Goal: Task Accomplishment & Management: Use online tool/utility

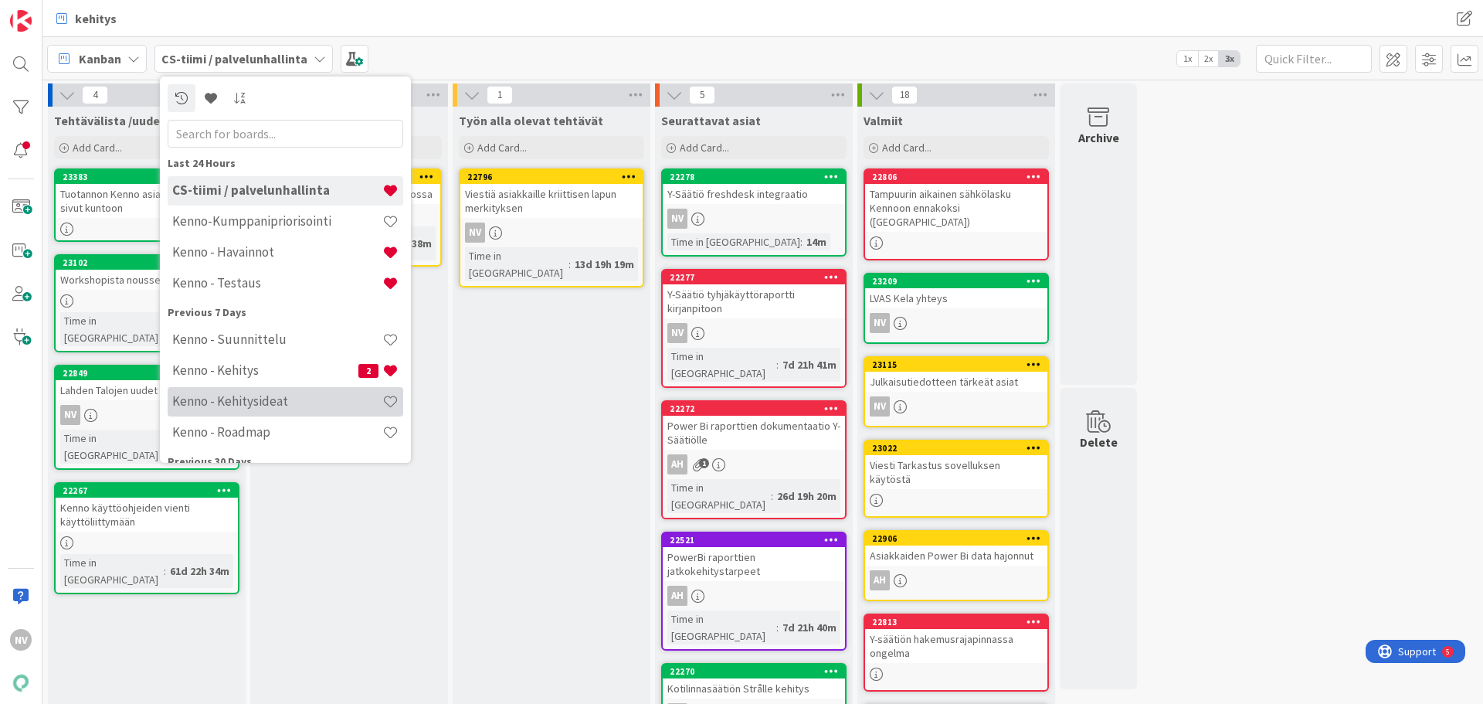
click at [260, 391] on div "Kenno - Kehitysideat" at bounding box center [286, 401] width 236 height 29
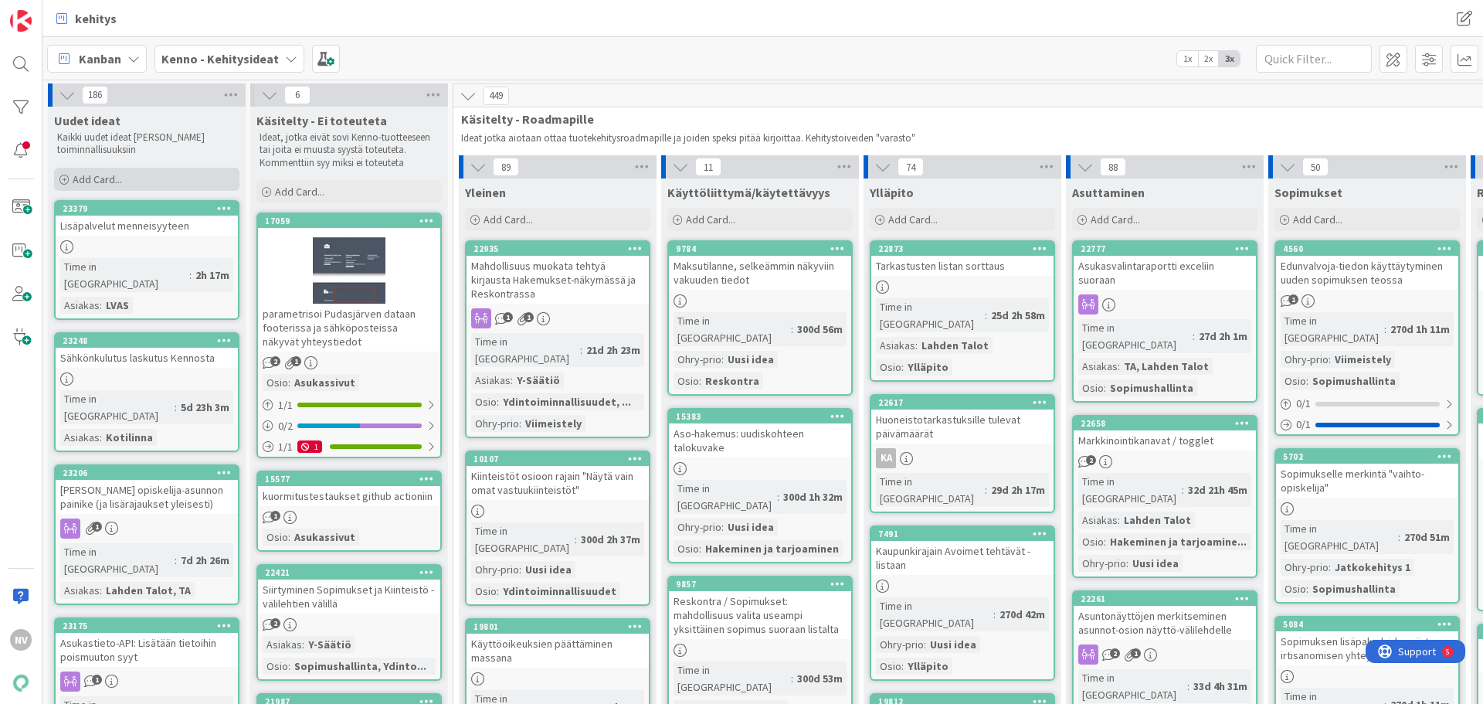
click at [107, 177] on span "Add Card..." at bounding box center [97, 179] width 49 height 14
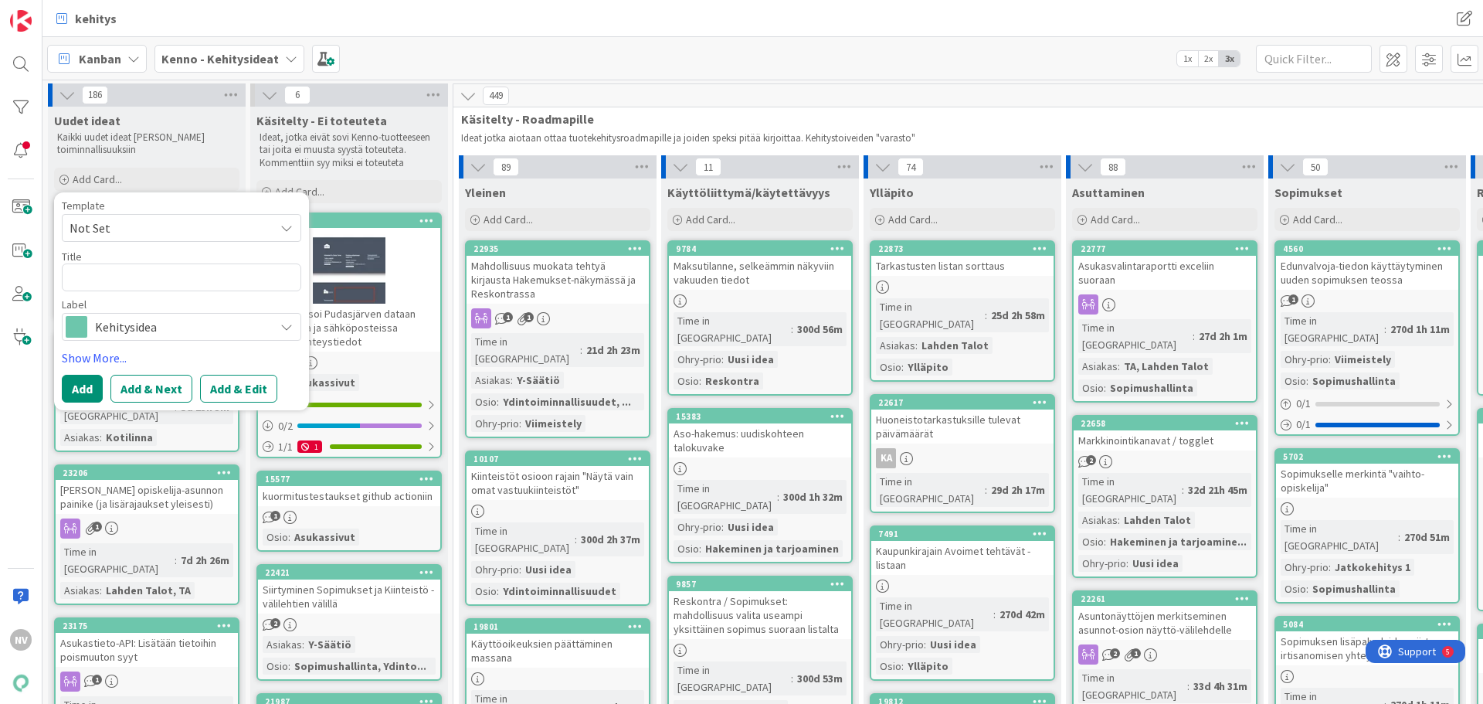
click at [122, 228] on span "Not Set" at bounding box center [166, 228] width 193 height 20
click at [151, 297] on span "Kennon uusi toiminnallisuus (korttipohja)" at bounding box center [193, 294] width 221 height 20
type textarea "x"
type textarea "Kennon uusi toiminnallisuus (korttipohja)"
drag, startPoint x: 287, startPoint y: 273, endPoint x: 168, endPoint y: 288, distance: 119.8
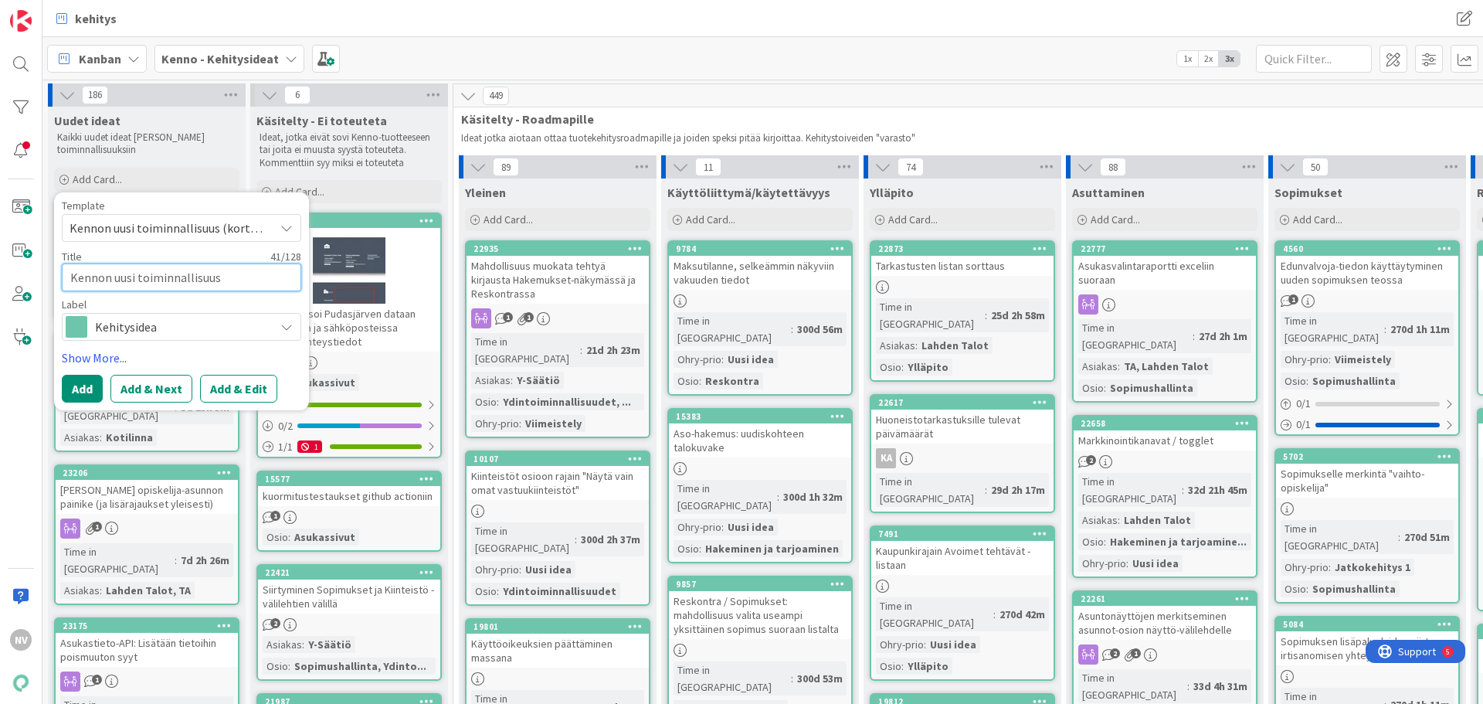
click at [65, 276] on textarea "Kennon uusi toiminnallisuus (korttipohja)" at bounding box center [181, 277] width 239 height 28
type textarea "x"
type textarea "T"
type textarea "x"
type textarea "Ta"
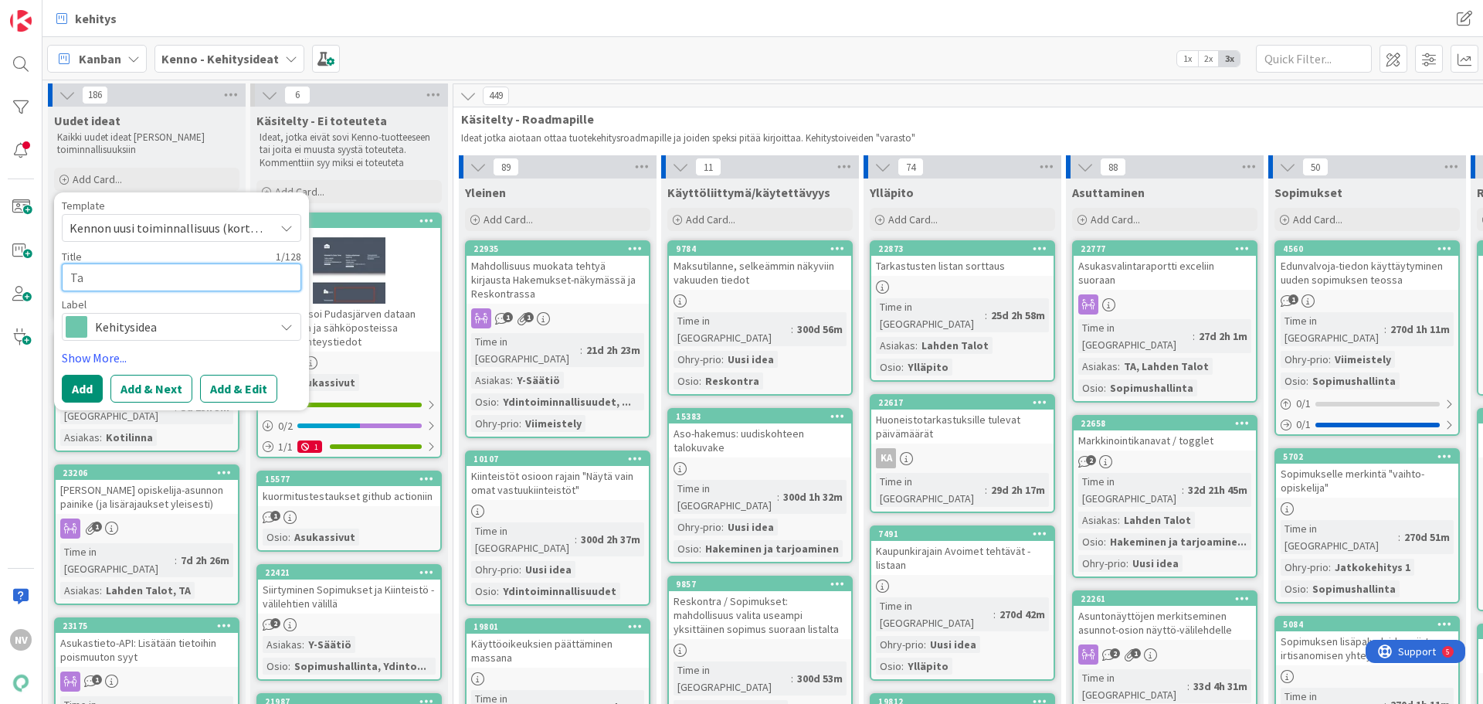
type textarea "x"
type textarea "Tar"
type textarea "x"
type textarea "Tark"
type textarea "x"
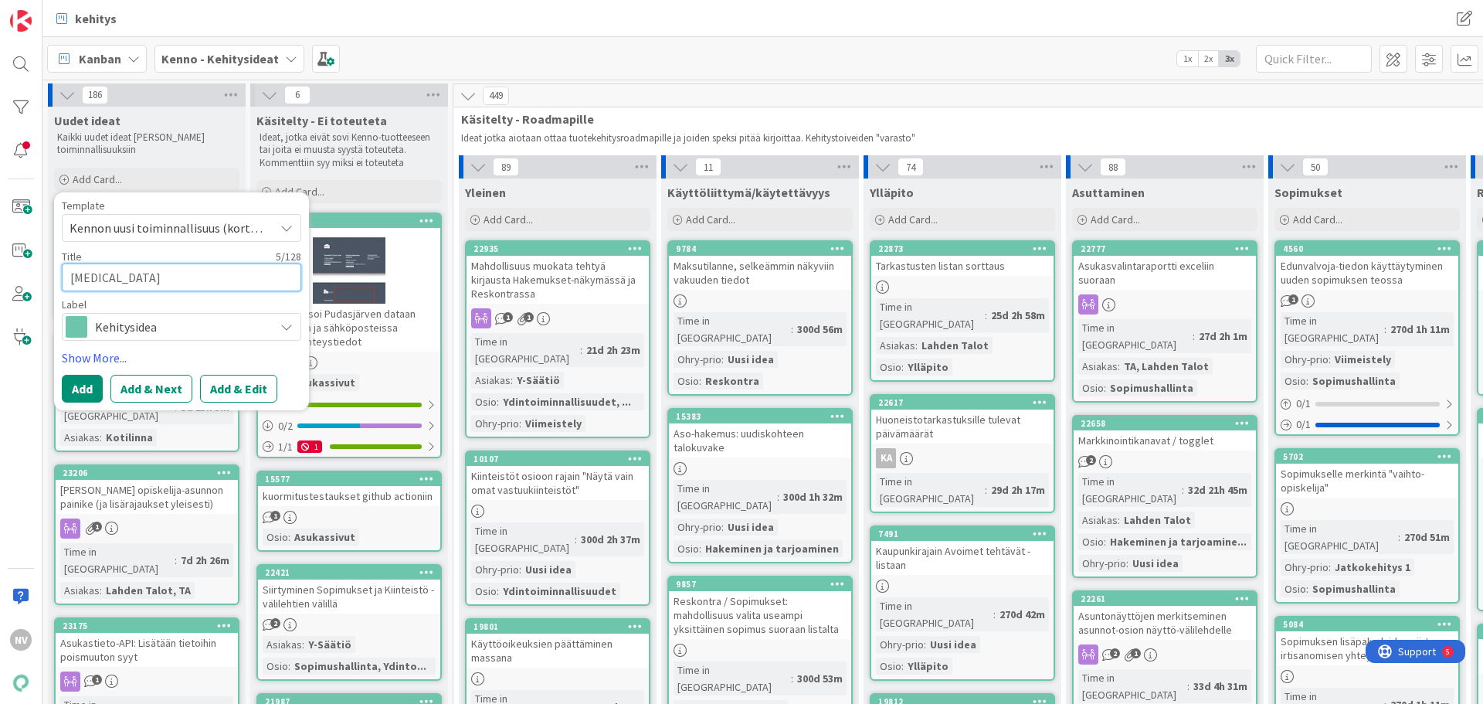
type textarea "Tarkas"
type textarea "x"
type textarea "Tarkast"
type textarea "x"
type textarea "Tarkastu"
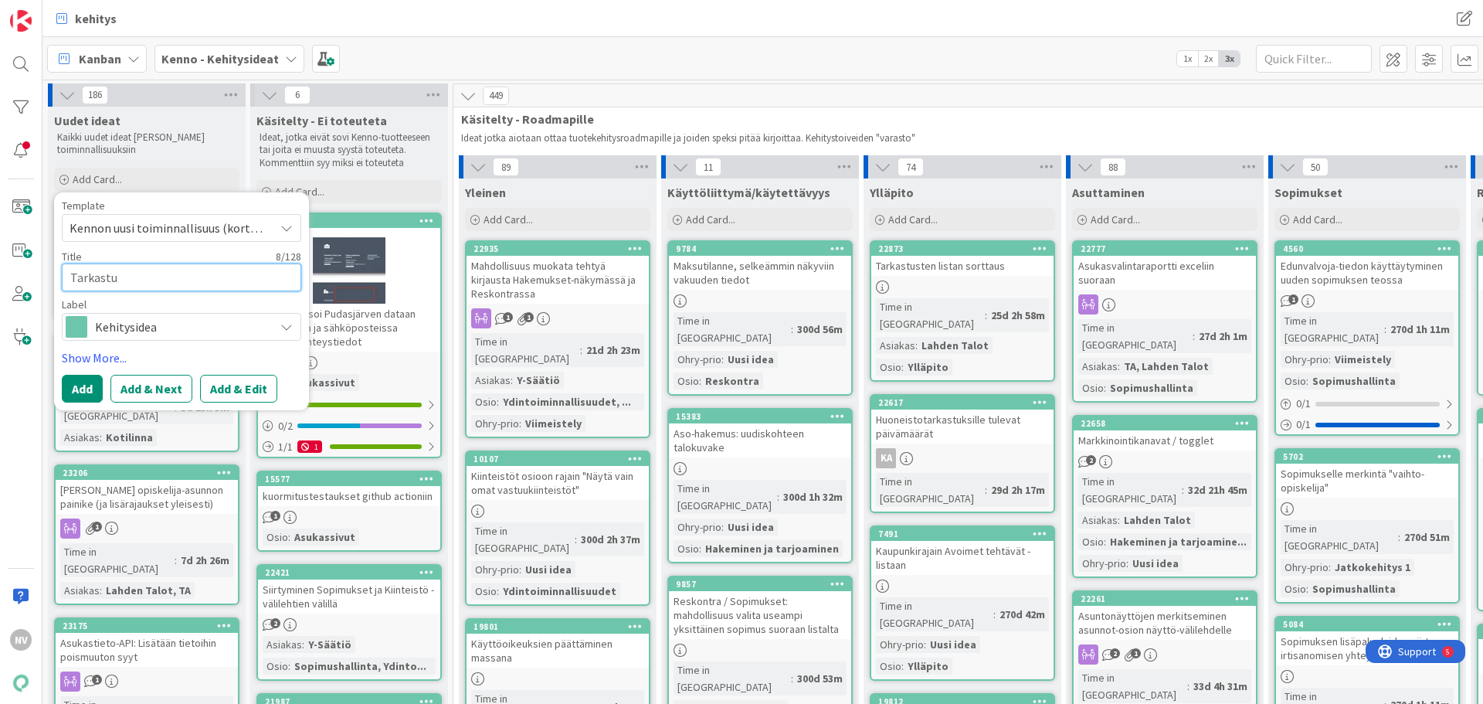
type textarea "x"
type textarea "Tarkastuk"
type textarea "x"
type textarea "Tarkastuks"
type textarea "x"
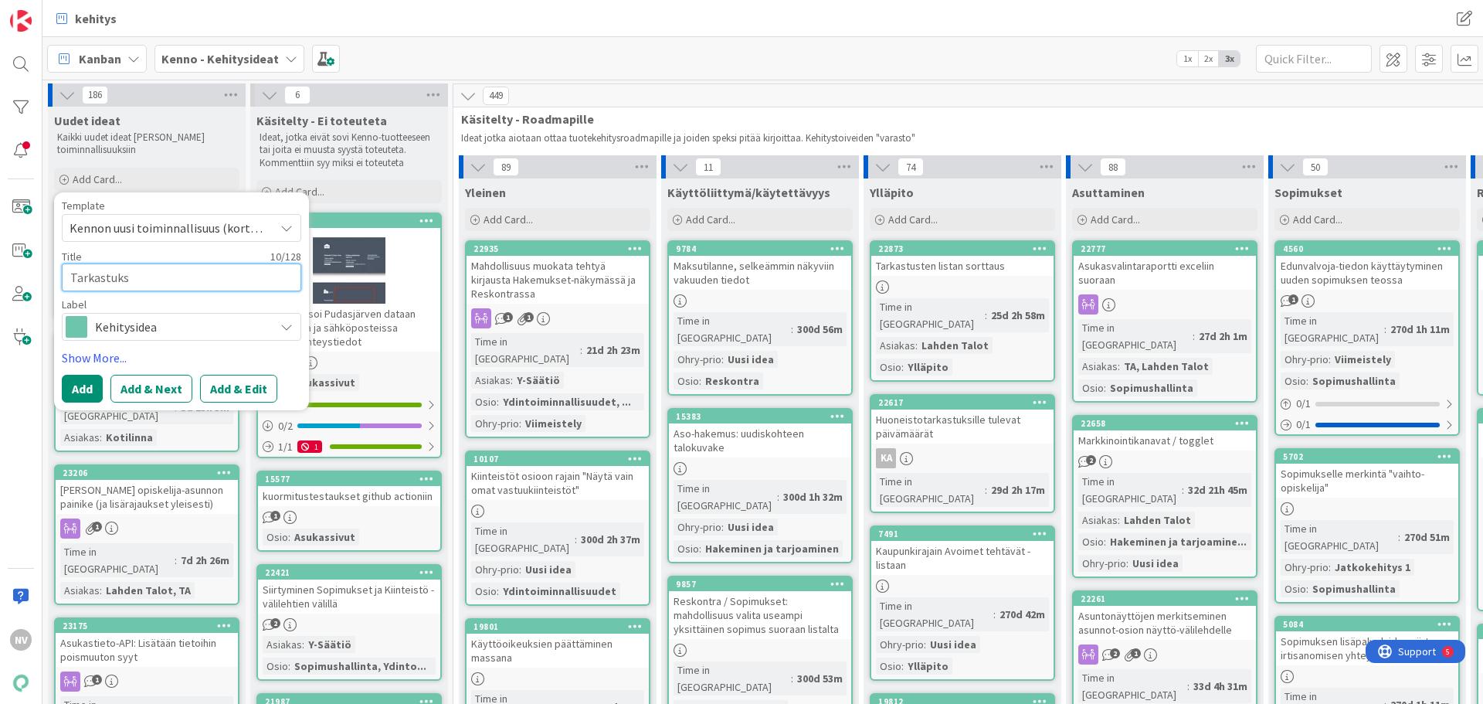
type textarea "Tarkastukse"
type textarea "x"
type textarea "Tarkastuksen"
click at [247, 392] on button "Add & Edit" at bounding box center [238, 389] width 77 height 28
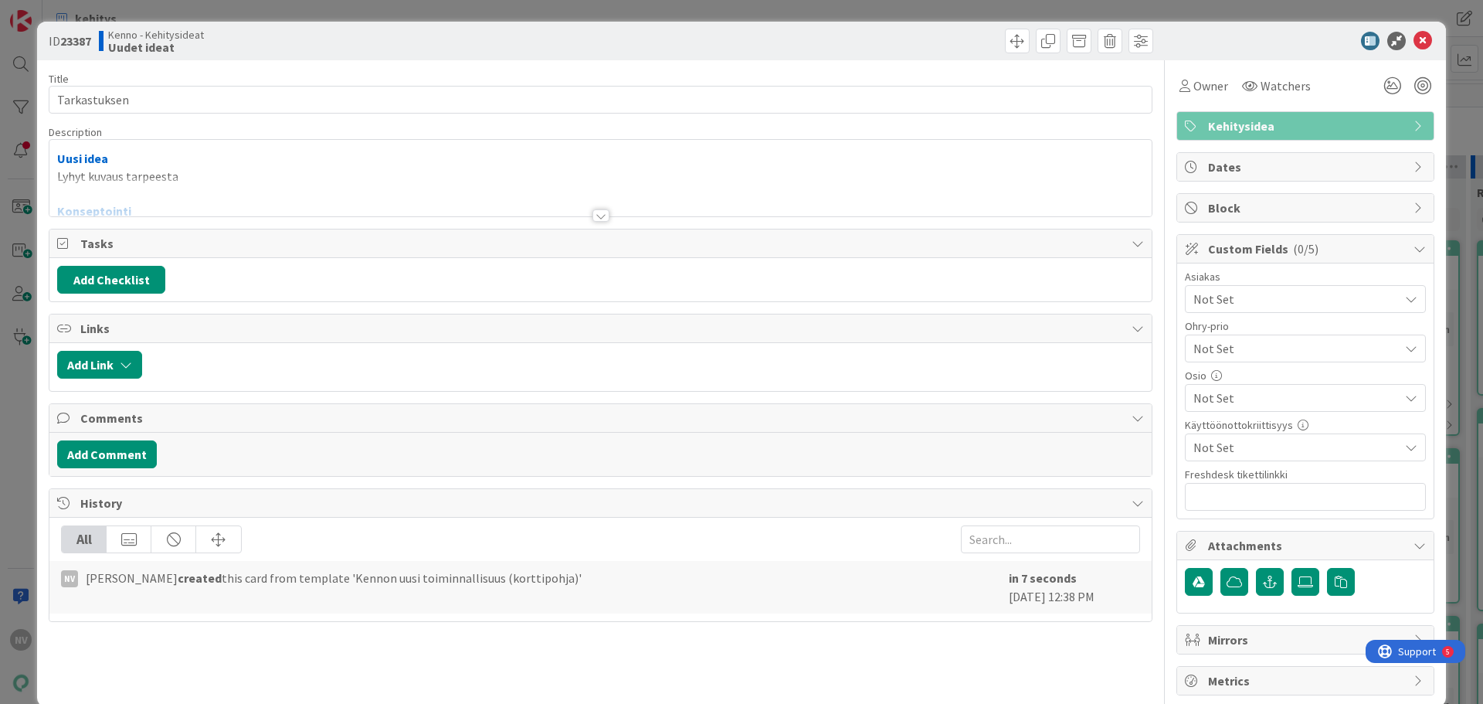
click at [592, 215] on div at bounding box center [600, 215] width 17 height 12
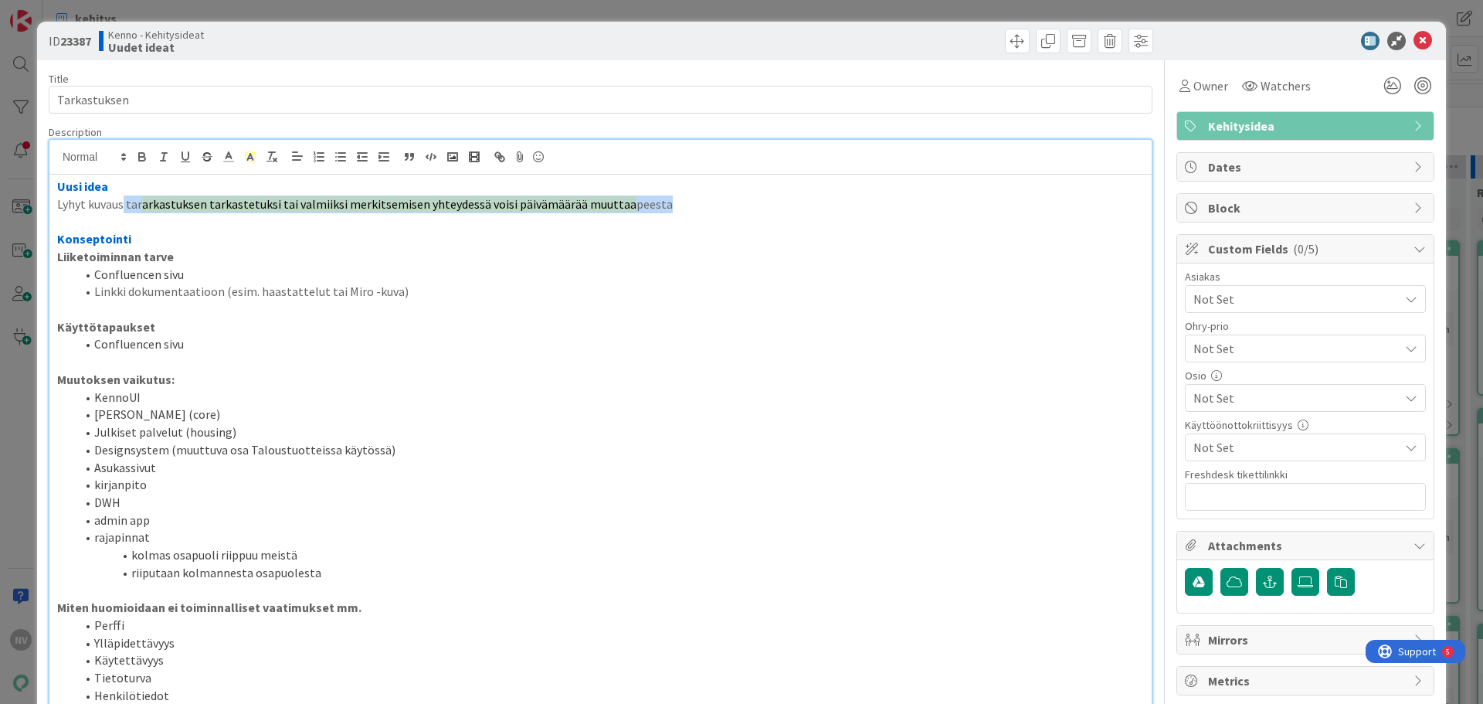
drag, startPoint x: 632, startPoint y: 205, endPoint x: 122, endPoint y: 202, distance: 510.5
click at [122, 202] on p "Lyhyt kuvaus tar arkastuksen tarkastetuksi tai valmiiksi merkitsemisen yhteydes…" at bounding box center [600, 204] width 1087 height 18
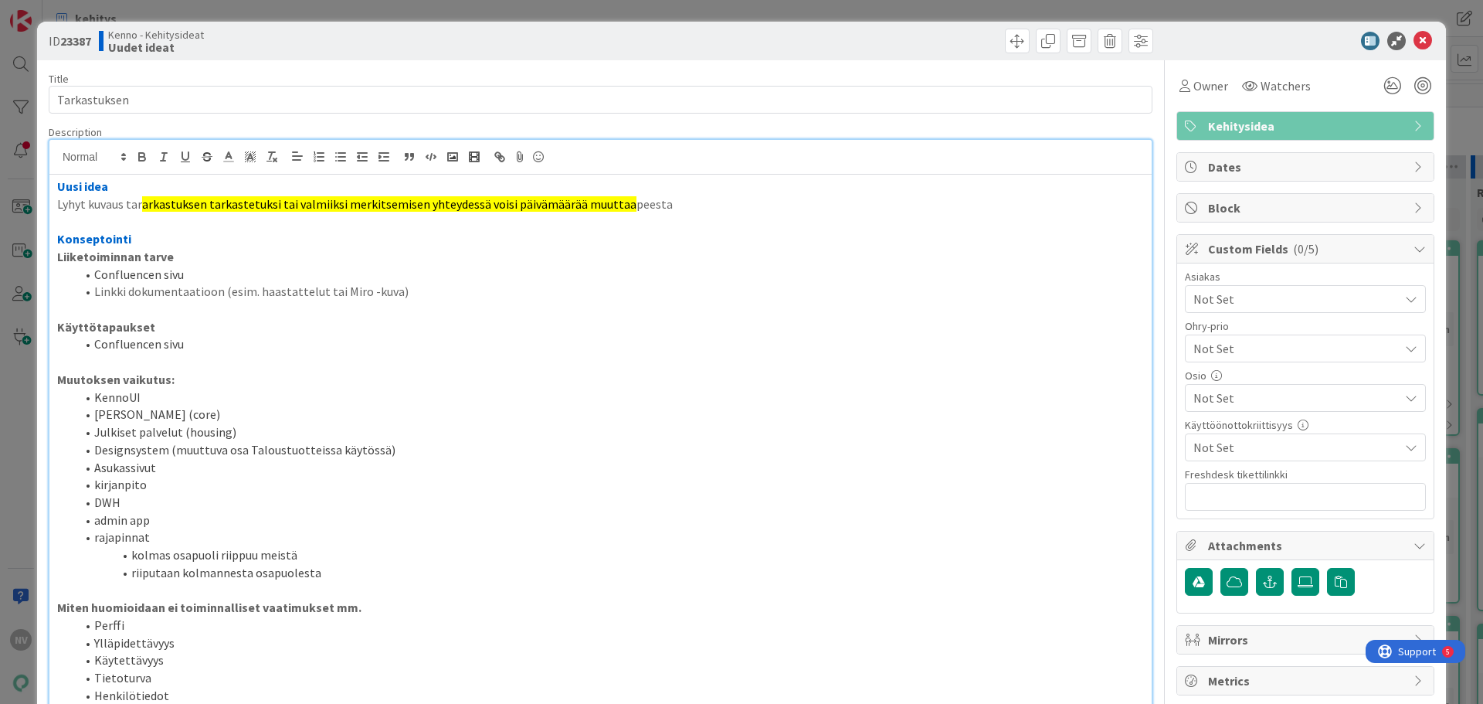
drag, startPoint x: 182, startPoint y: 205, endPoint x: 664, endPoint y: 213, distance: 482.0
click at [663, 213] on p at bounding box center [600, 221] width 1087 height 18
drag, startPoint x: 138, startPoint y: 202, endPoint x: 35, endPoint y: 204, distance: 103.5
click at [35, 204] on div "ID 23387 Kenno - Kehitysideat Uudet ideat Title 12 / 128 Tarkastuksen Descripti…" at bounding box center [741, 352] width 1483 height 704
drag, startPoint x: 347, startPoint y: 241, endPoint x: 355, endPoint y: 242, distance: 8.5
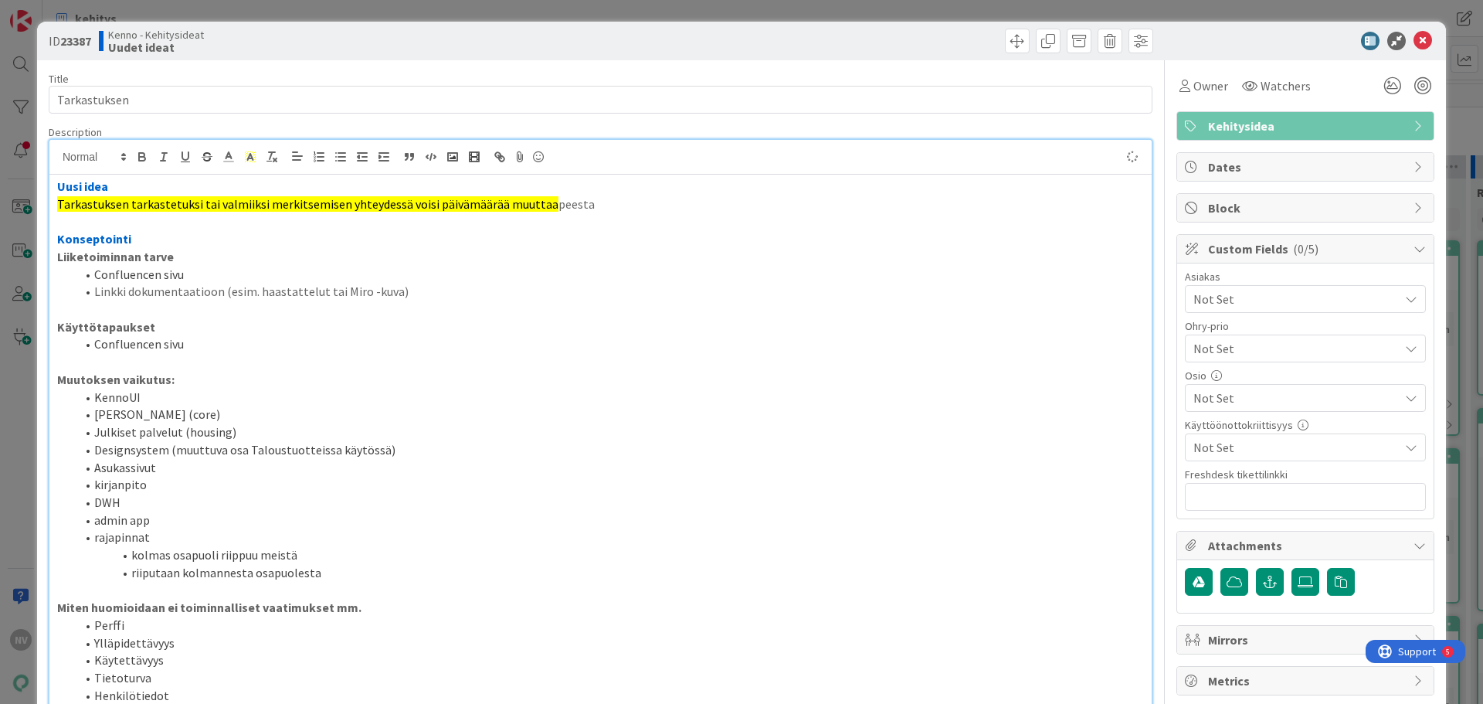
click at [348, 241] on p "Konseptointi" at bounding box center [600, 239] width 1087 height 18
drag, startPoint x: 581, startPoint y: 203, endPoint x: 610, endPoint y: 225, distance: 36.5
click at [582, 204] on p "Tarkastuksen tarkastetuksi tai valmiiksi merkitsemisen yhteydessä voisi päivämä…" at bounding box center [600, 204] width 1087 height 18
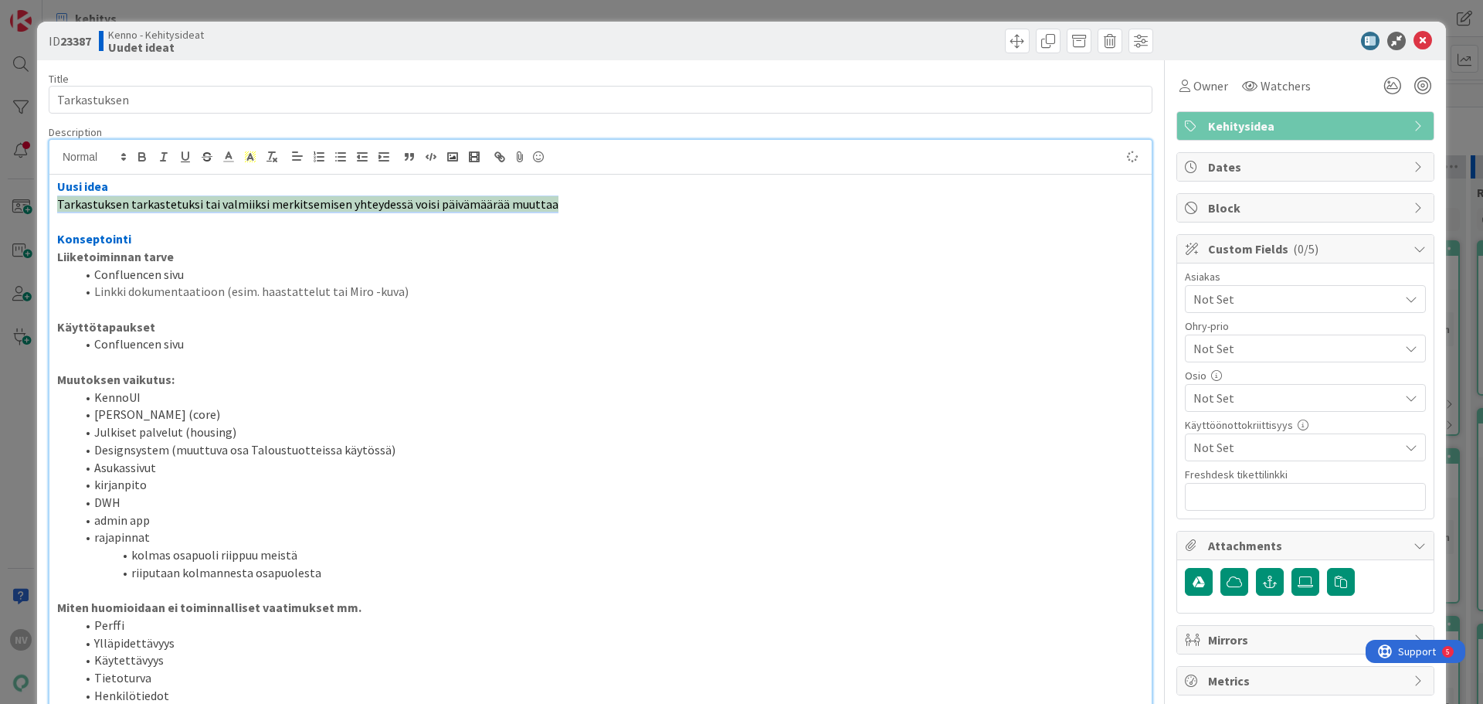
drag, startPoint x: 56, startPoint y: 204, endPoint x: 561, endPoint y: 204, distance: 505.1
click at [561, 204] on div "Uusi idea Tarkastuksen tarkastetuksi tai valmiiksi merkitsemisen yhteydessä voi…" at bounding box center [600, 640] width 1102 height 931
drag, startPoint x: 458, startPoint y: 210, endPoint x: 245, endPoint y: 157, distance: 219.7
click at [245, 157] on rect at bounding box center [245, 157] width 1 height 1
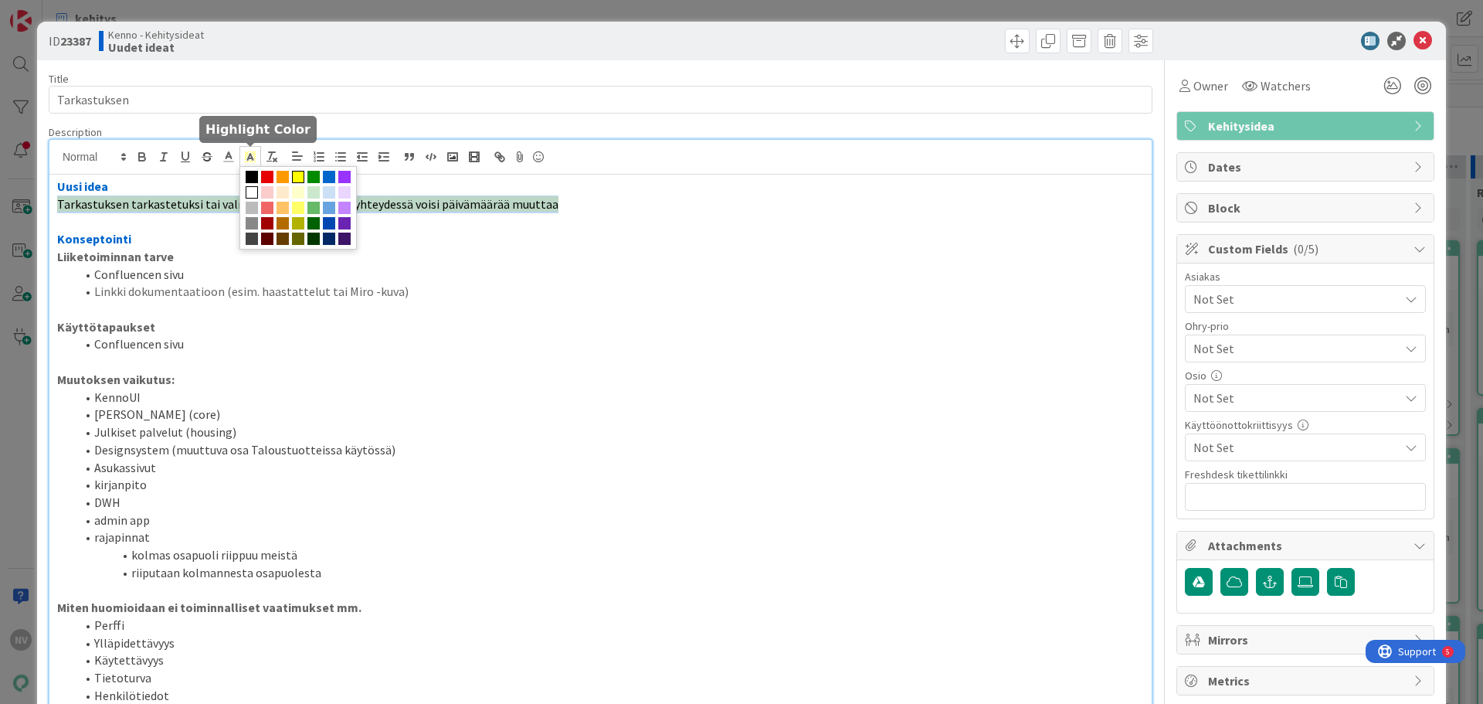
click at [257, 190] on span at bounding box center [252, 192] width 12 height 12
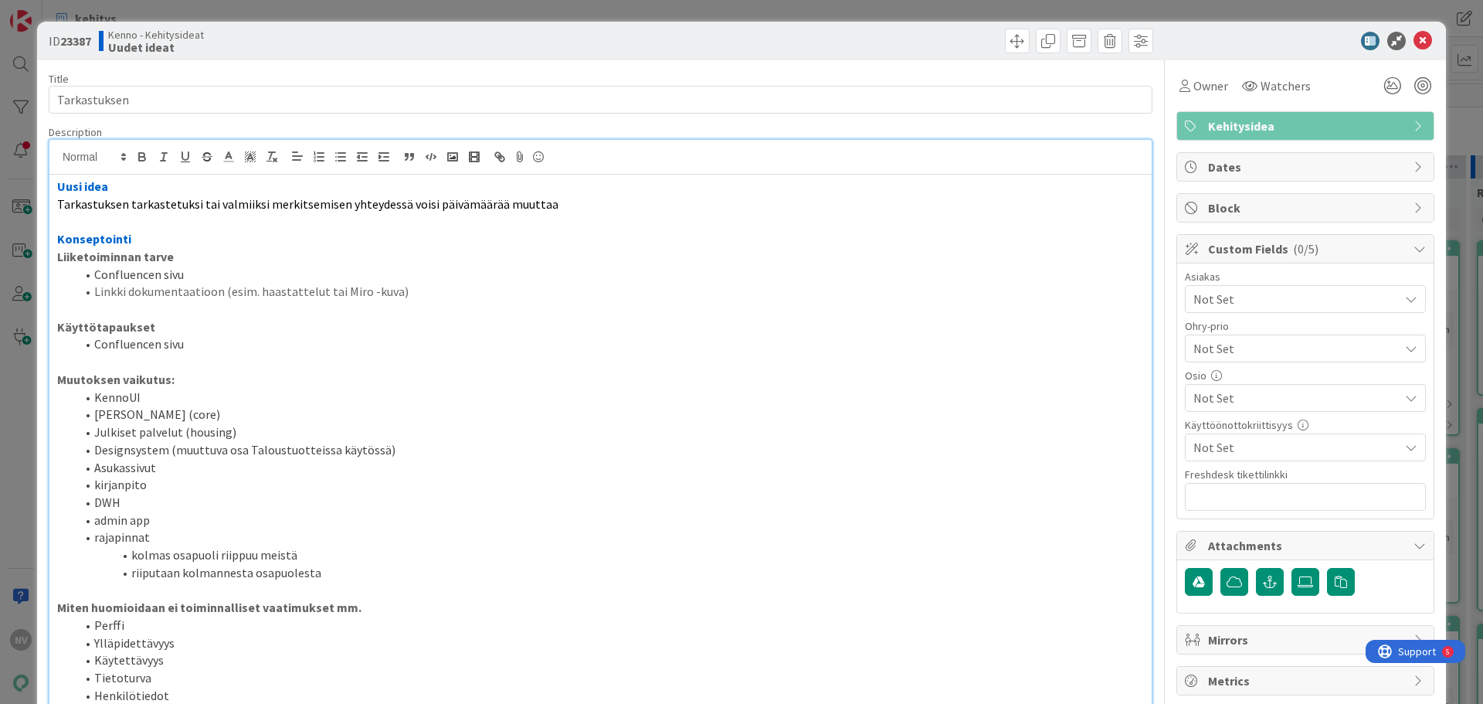
click at [298, 236] on p "Konseptointi" at bounding box center [600, 239] width 1087 height 18
drag, startPoint x: 96, startPoint y: 276, endPoint x: 401, endPoint y: 298, distance: 305.8
click at [401, 298] on ol "Confluencen sivu Linkki dokumentaatioon (esim. haastattelut tai Miro -kuva)" at bounding box center [600, 283] width 1087 height 35
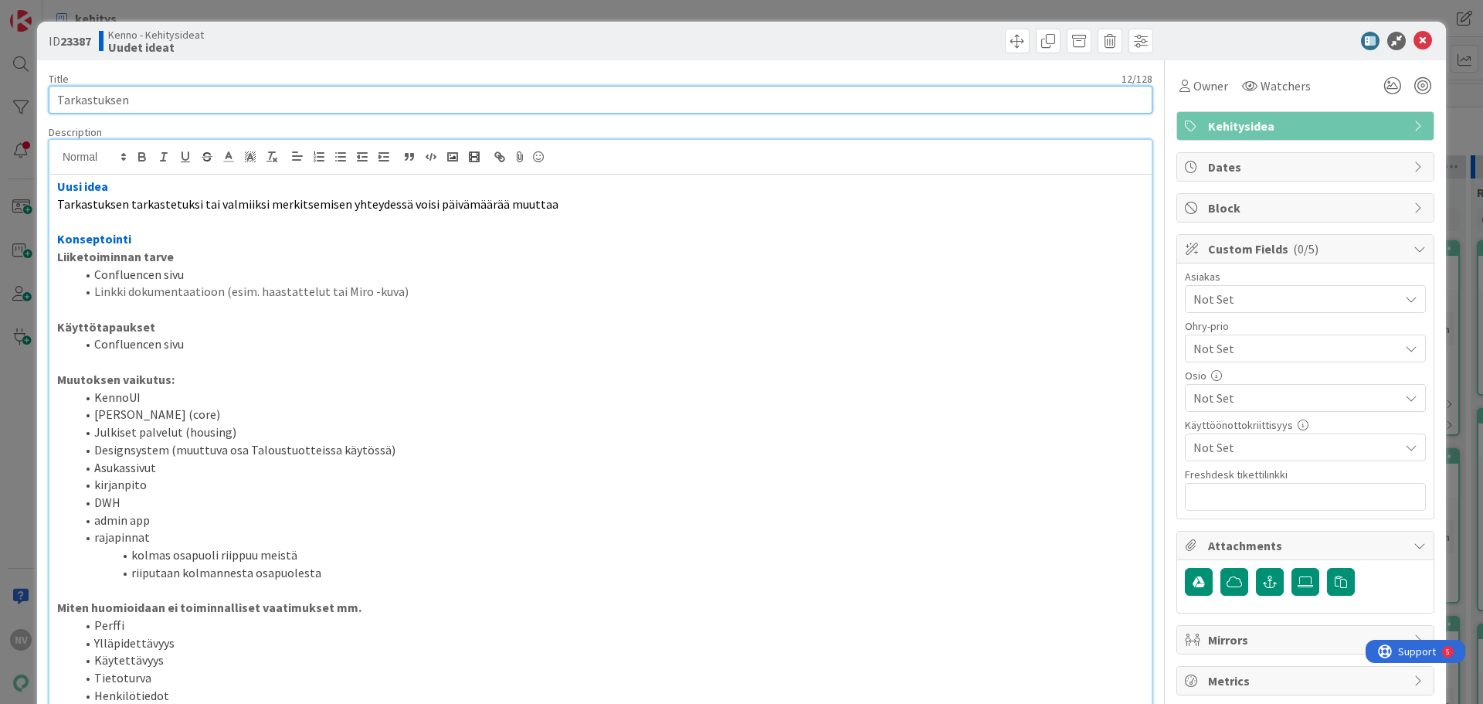
click at [200, 98] on input "Tarkastuksen" at bounding box center [601, 100] width 1104 height 28
type input "Tarkastuksen päivämäärä menneisyyteen"
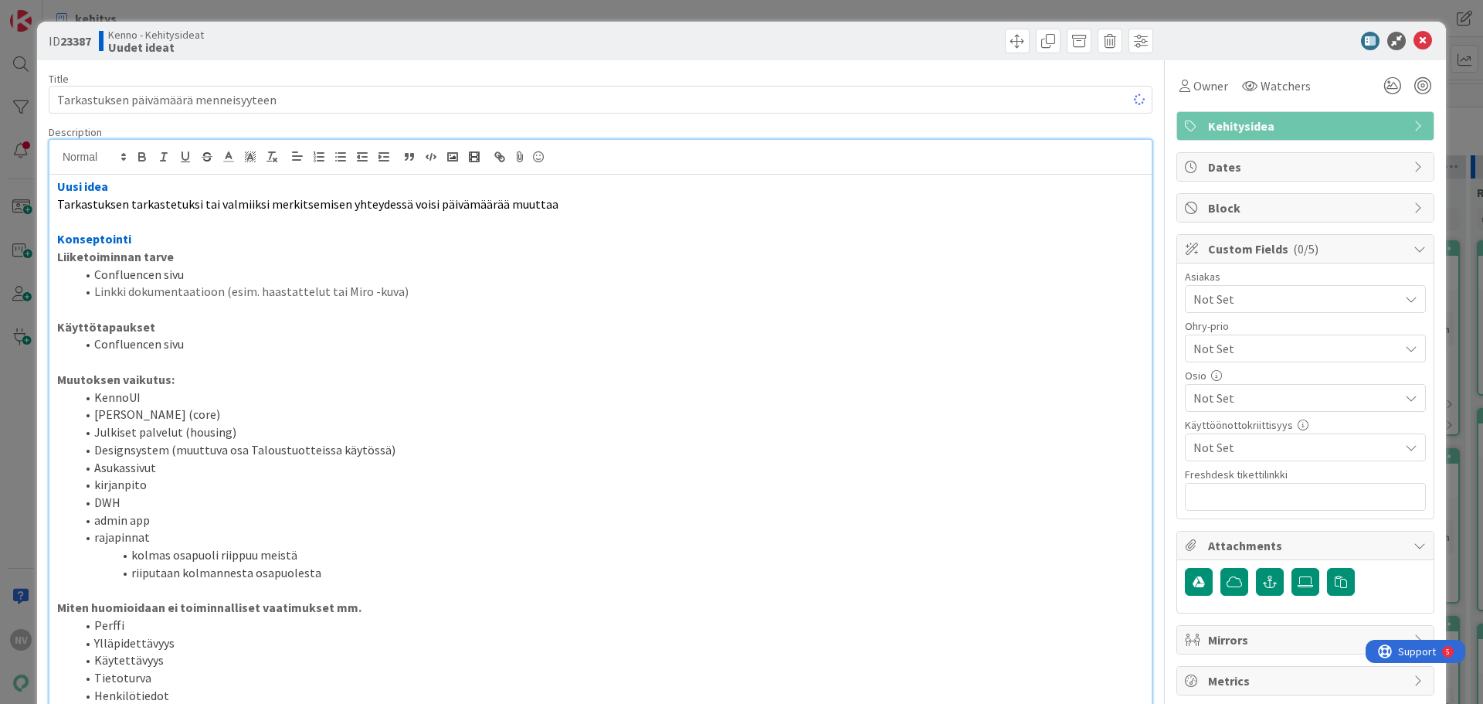
click at [487, 308] on p at bounding box center [600, 309] width 1087 height 18
drag, startPoint x: 78, startPoint y: 276, endPoint x: 409, endPoint y: 294, distance: 331.8
click at [409, 294] on ol "Confluencen sivu Linkki dokumentaatioon (esim. haastattelut tai Miro -kuva)" at bounding box center [600, 283] width 1087 height 35
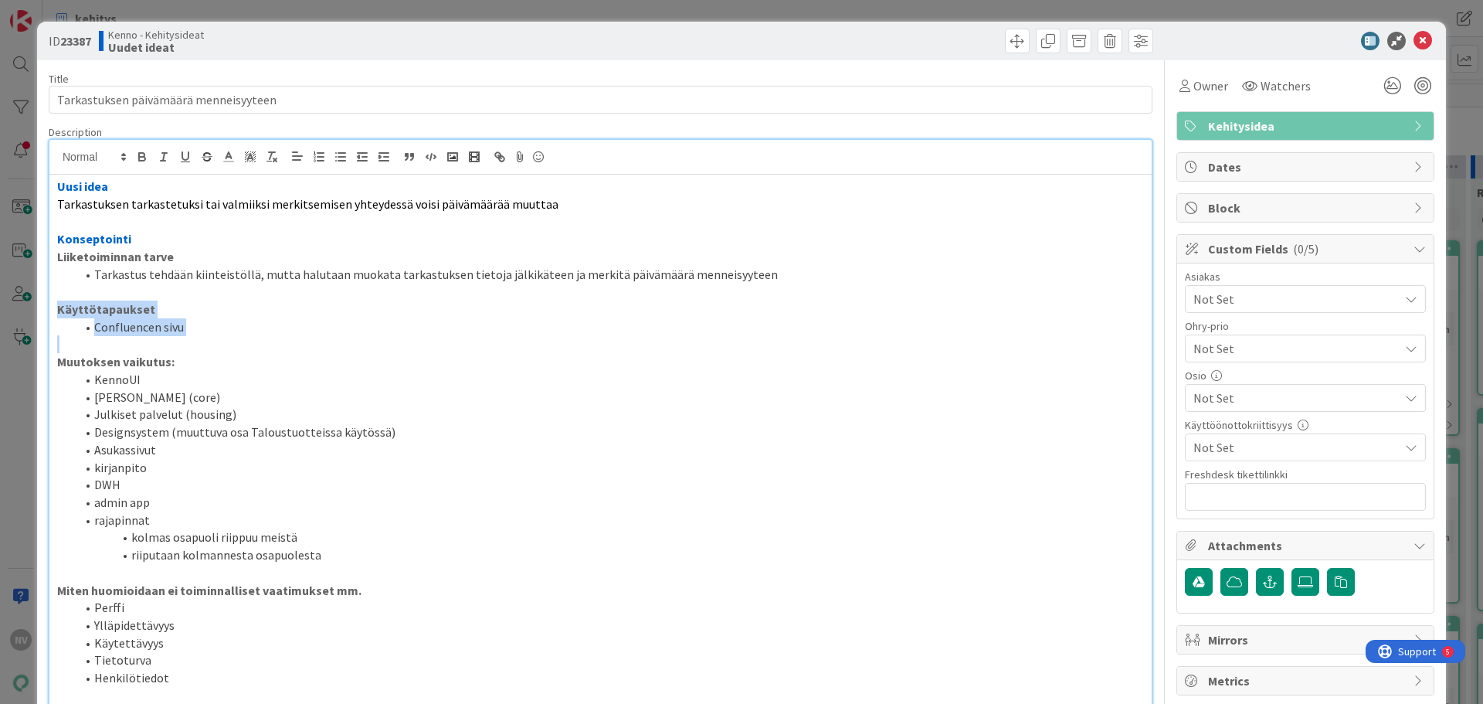
drag, startPoint x: 55, startPoint y: 310, endPoint x: 196, endPoint y: 341, distance: 144.5
click at [196, 341] on div "Uusi idea Tarkastuksen tarkastetuksi tai valmiiksi merkitsemisen yhteydessä voi…" at bounding box center [600, 632] width 1102 height 914
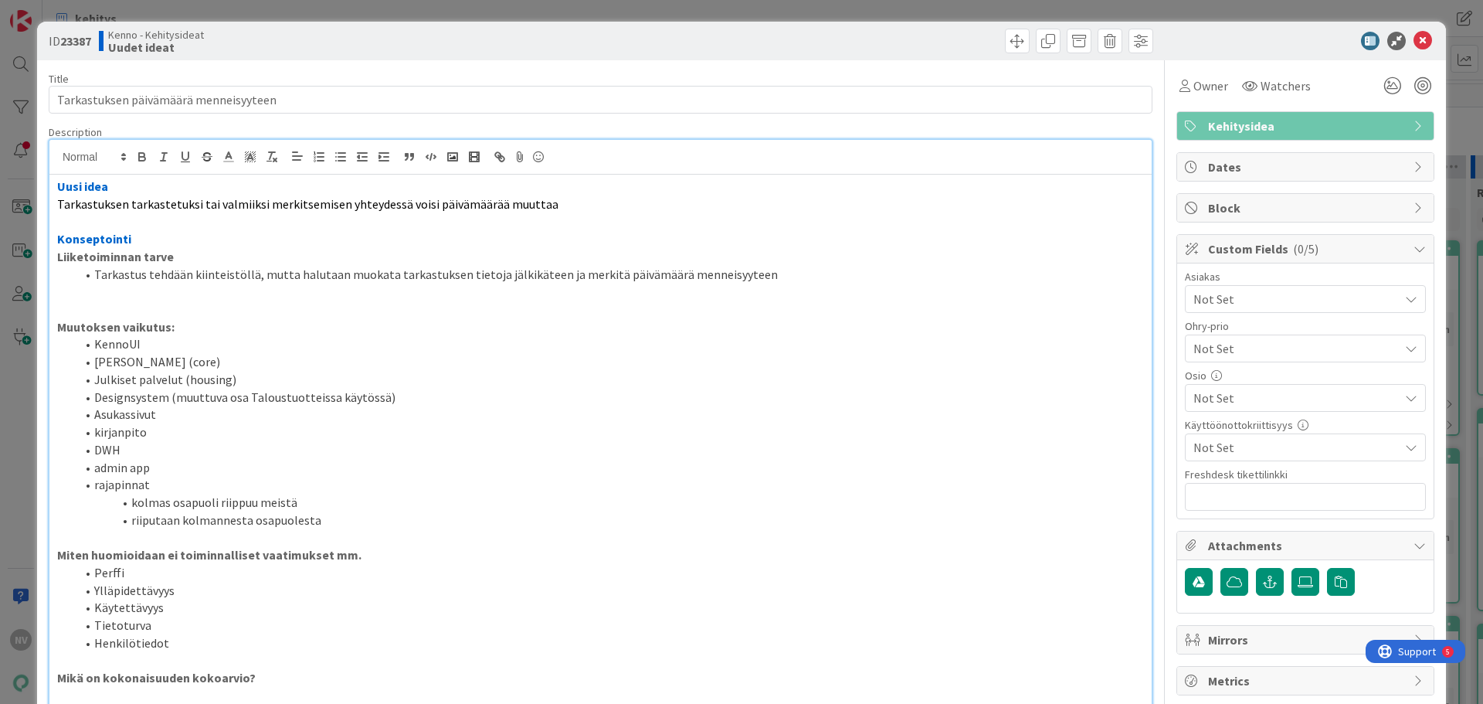
drag, startPoint x: 758, startPoint y: 279, endPoint x: 493, endPoint y: 285, distance: 265.0
click at [494, 285] on p at bounding box center [600, 292] width 1087 height 18
drag, startPoint x: 161, startPoint y: 304, endPoint x: 113, endPoint y: 283, distance: 52.2
click at [117, 288] on p at bounding box center [600, 292] width 1087 height 18
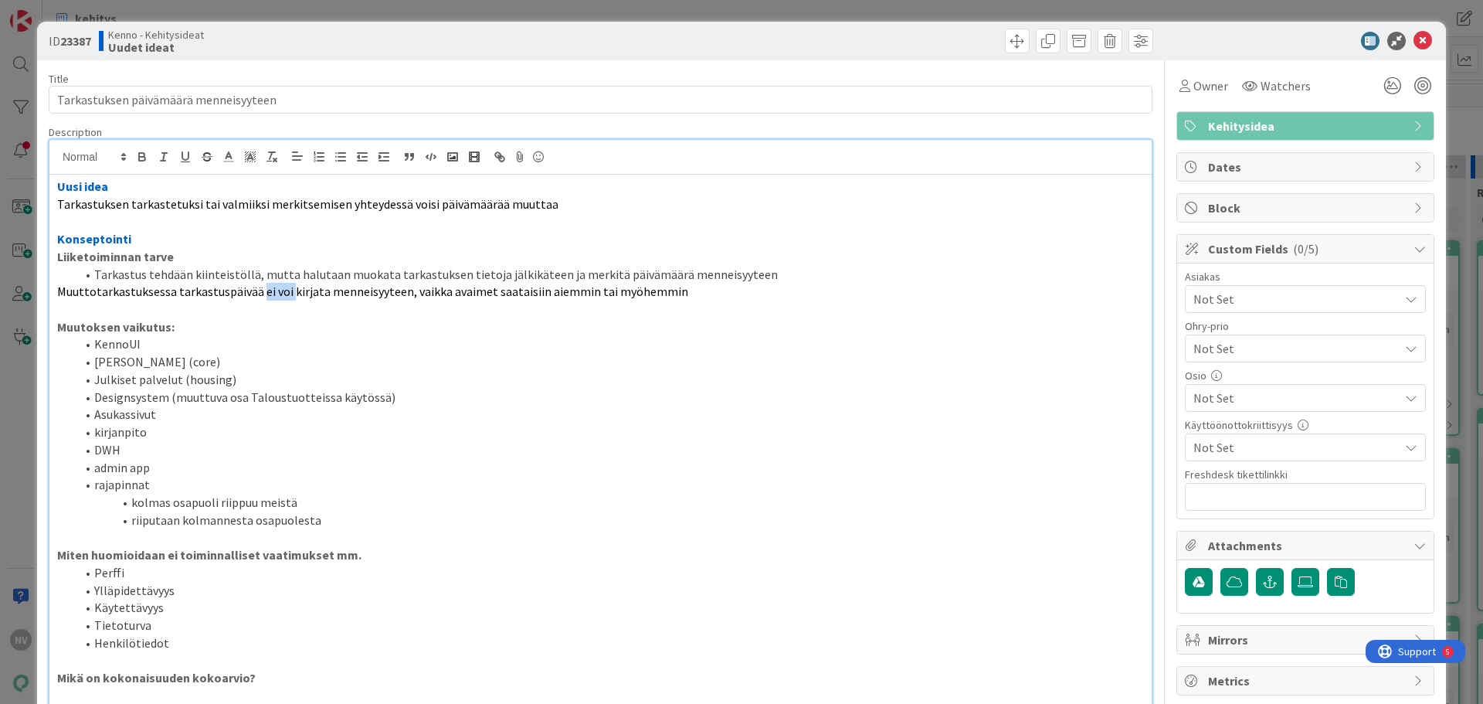
drag, startPoint x: 282, startPoint y: 290, endPoint x: 258, endPoint y: 288, distance: 24.0
click at [258, 288] on span "Muuttotarkastuksessa tarkastuspäivää ei voi kirjata menneisyyteen, vaikka avaim…" at bounding box center [372, 290] width 631 height 15
drag, startPoint x: 416, startPoint y: 290, endPoint x: 707, endPoint y: 301, distance: 290.6
click at [707, 301] on div "Uusi idea Tarkastuksen tarkastetuksi tai valmiiksi merkitsemisen yhteydessä voi…" at bounding box center [600, 614] width 1102 height 878
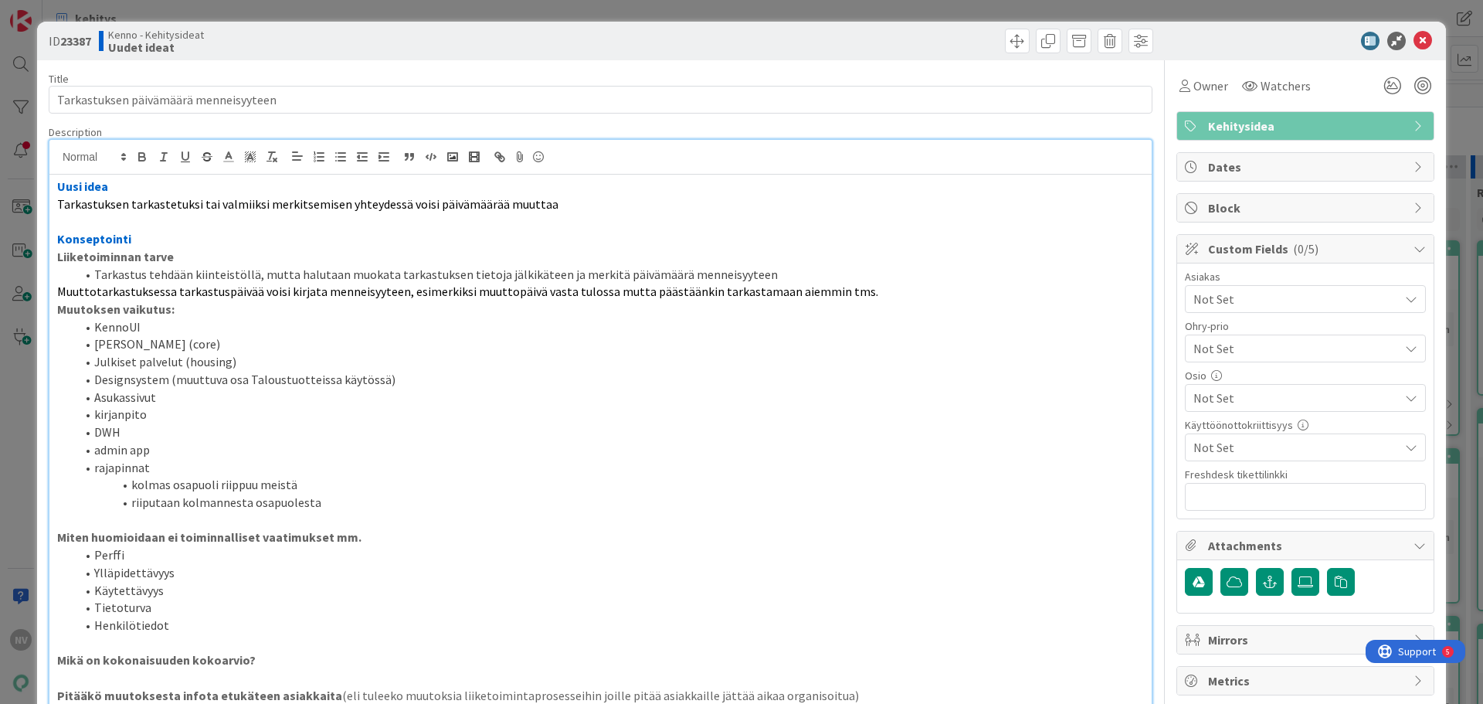
click at [1347, 297] on span "Not Set" at bounding box center [1295, 299] width 205 height 19
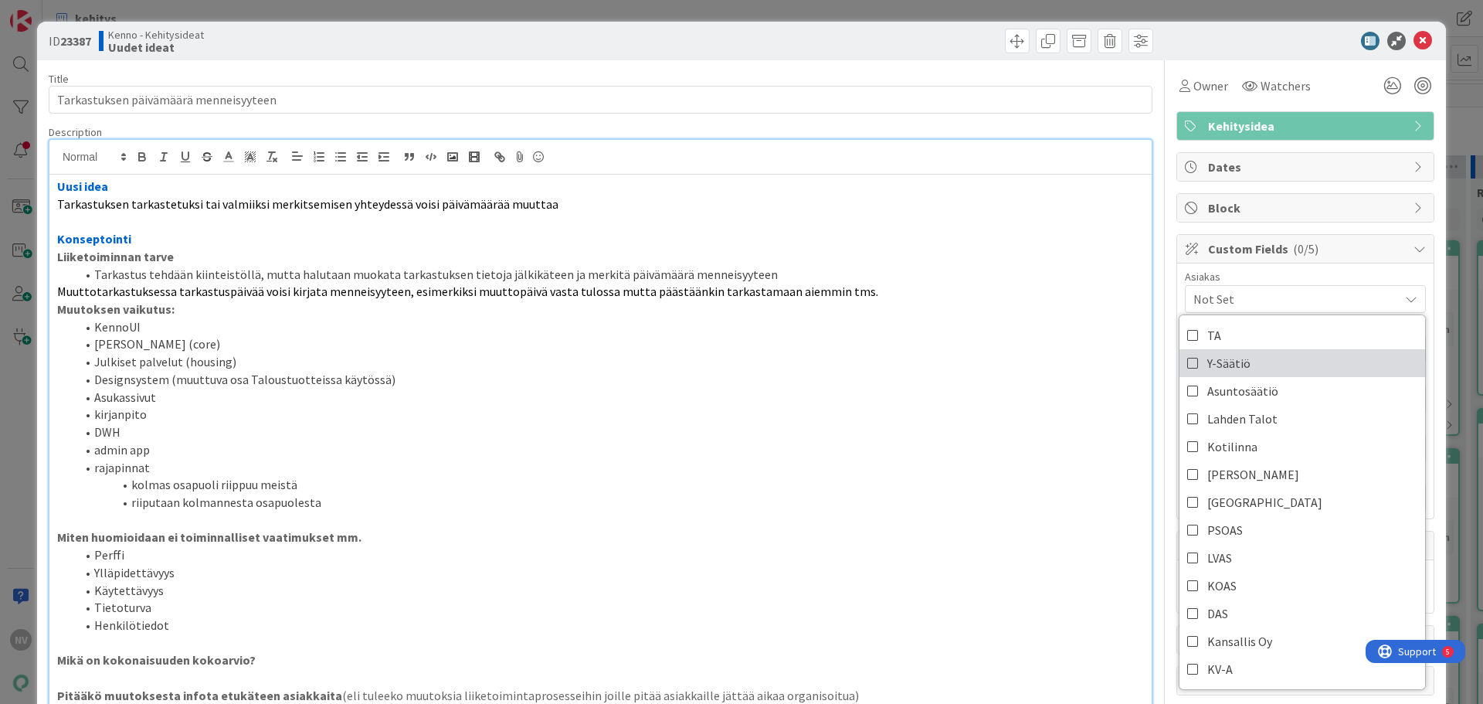
click at [1252, 364] on link "Y-Säätiö" at bounding box center [1302, 363] width 246 height 28
click at [873, 300] on p "Muuttotarkastuksessa tarkastuspäivää voisi kirjata menneisyyteen, esimerkiksi m…" at bounding box center [600, 292] width 1087 height 18
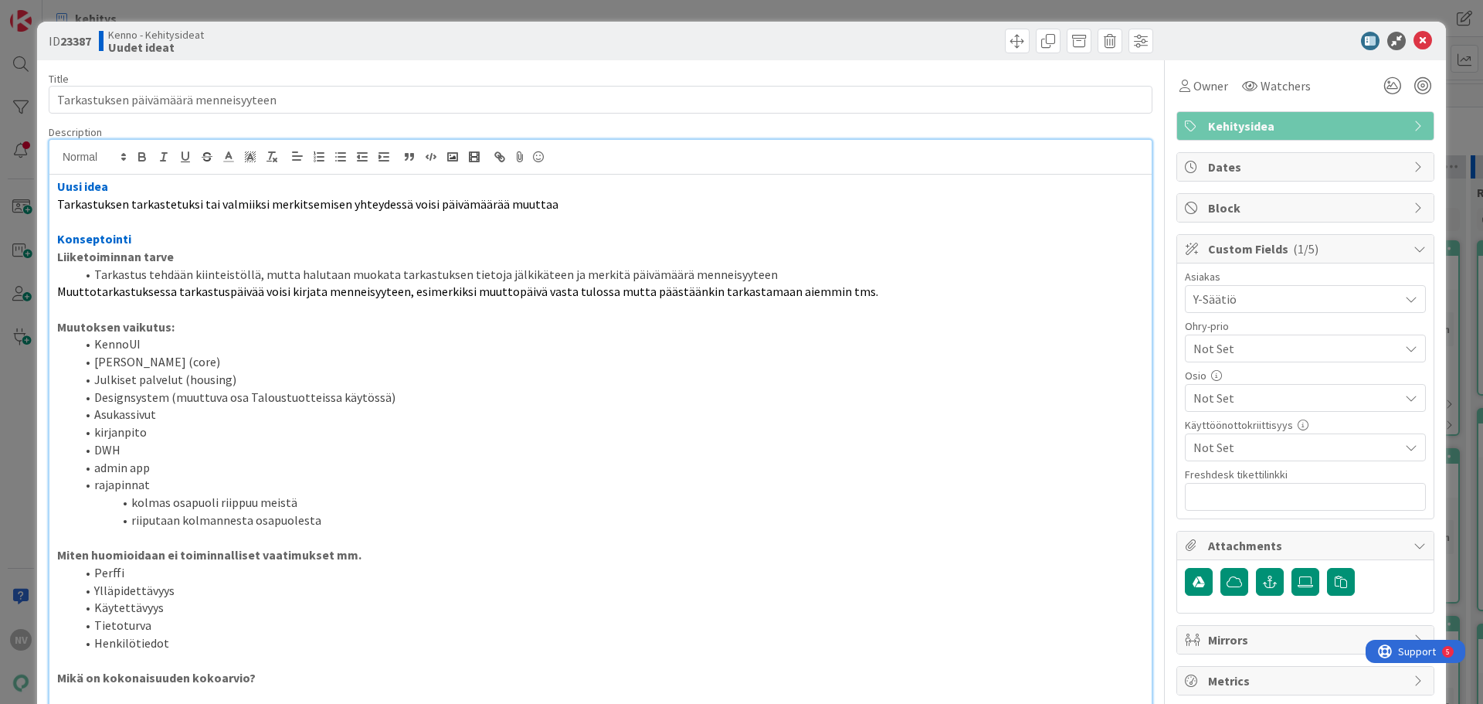
click at [55, 291] on div "Uusi idea Tarkastuksen tarkastetuksi tai valmiiksi merkitsemisen yhteydessä voi…" at bounding box center [600, 614] width 1102 height 878
drag, startPoint x: 561, startPoint y: 202, endPoint x: 595, endPoint y: 209, distance: 33.9
click at [565, 202] on p "Tarkastuksen tarkastetuksi tai valmiiksi merkitsemisen yhteydessä voisi päivämä…" at bounding box center [600, 204] width 1087 height 18
drag, startPoint x: 93, startPoint y: 37, endPoint x: 72, endPoint y: 37, distance: 21.6
click at [67, 37] on b "23387" at bounding box center [75, 40] width 31 height 15
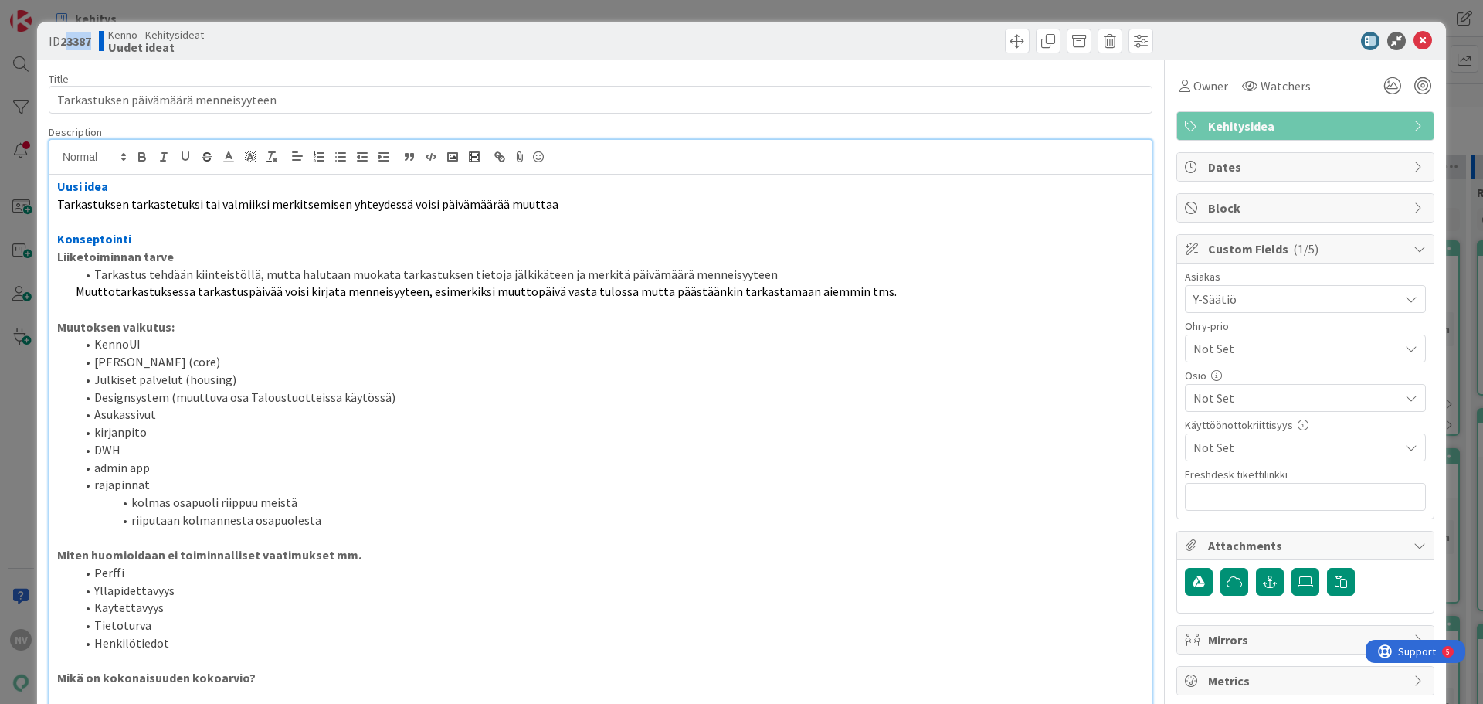
drag, startPoint x: 81, startPoint y: 45, endPoint x: 94, endPoint y: 45, distance: 13.1
click at [82, 45] on b "23387" at bounding box center [75, 40] width 31 height 15
drag, startPoint x: 358, startPoint y: 379, endPoint x: 255, endPoint y: 226, distance: 185.3
click at [354, 374] on li "Julkiset palvelut (housing)" at bounding box center [610, 380] width 1068 height 18
drag, startPoint x: 94, startPoint y: 39, endPoint x: 62, endPoint y: 36, distance: 32.6
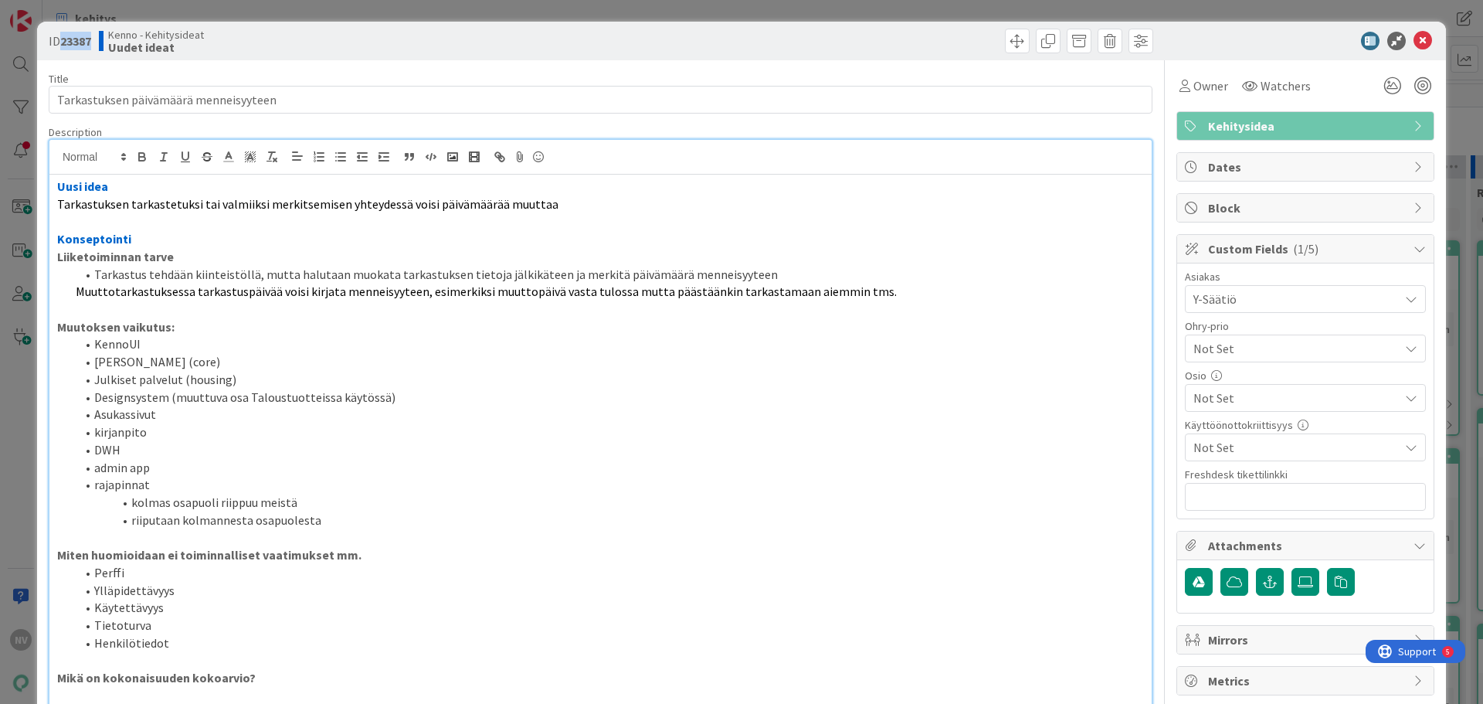
click at [62, 36] on b "23387" at bounding box center [75, 40] width 31 height 15
copy b "23387"
click at [1416, 37] on icon at bounding box center [1422, 41] width 19 height 19
